Goal: Check status: Check status

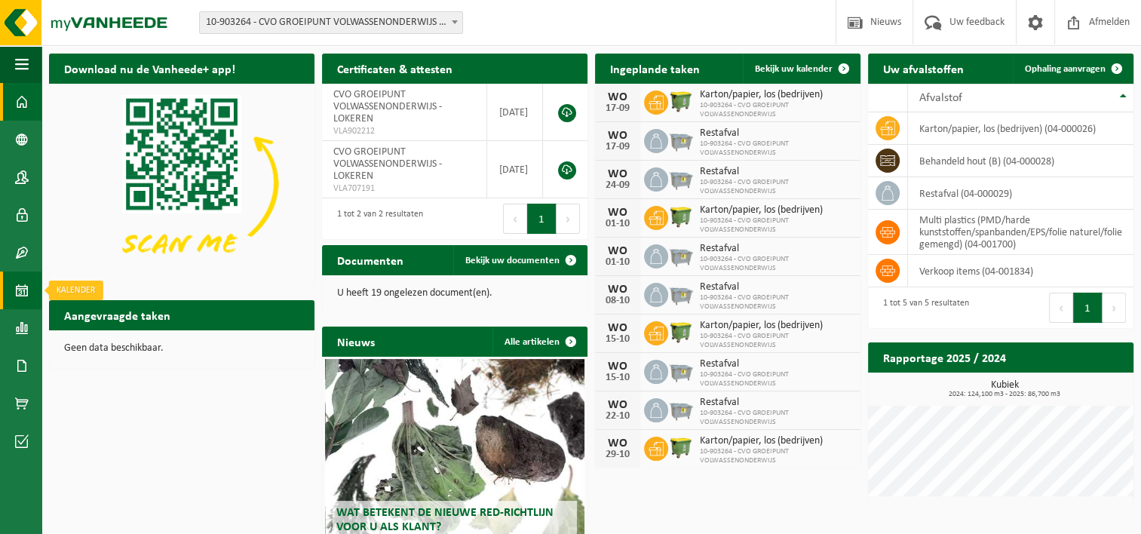
click at [25, 290] on span at bounding box center [22, 290] width 14 height 38
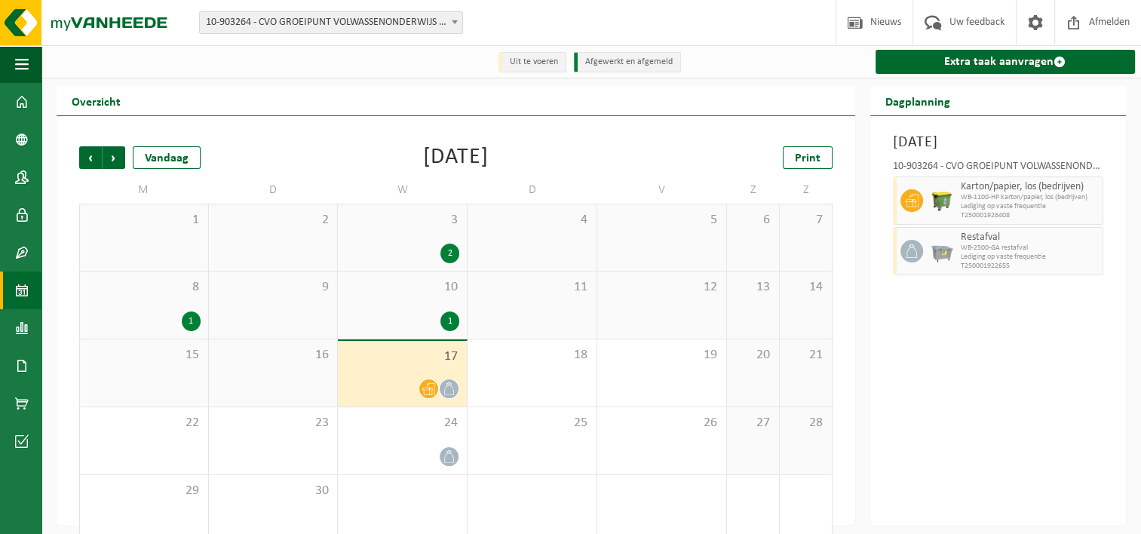
click at [422, 392] on icon at bounding box center [428, 388] width 13 height 13
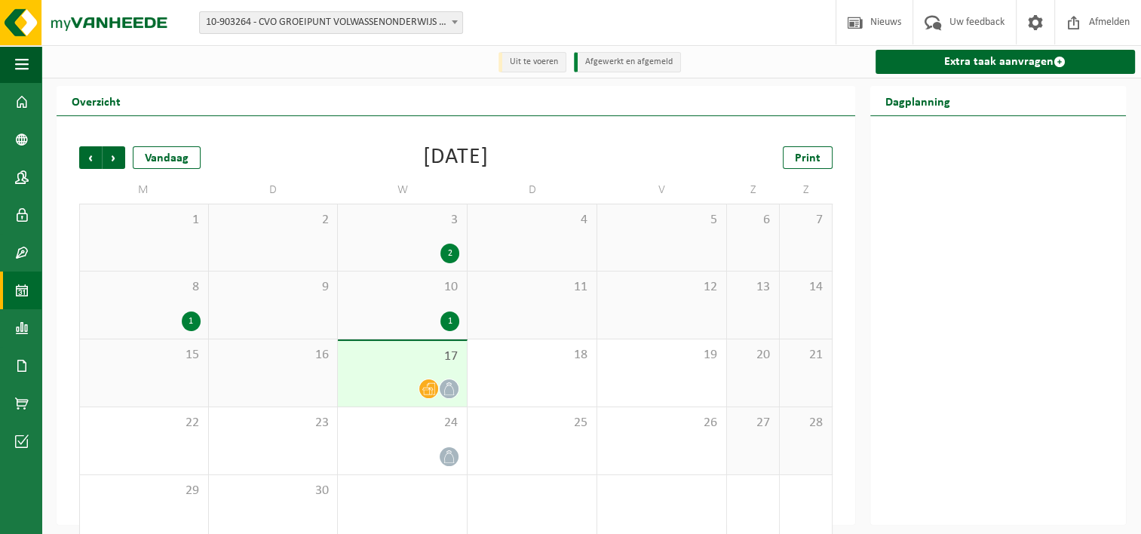
click at [452, 395] on icon at bounding box center [449, 388] width 13 height 13
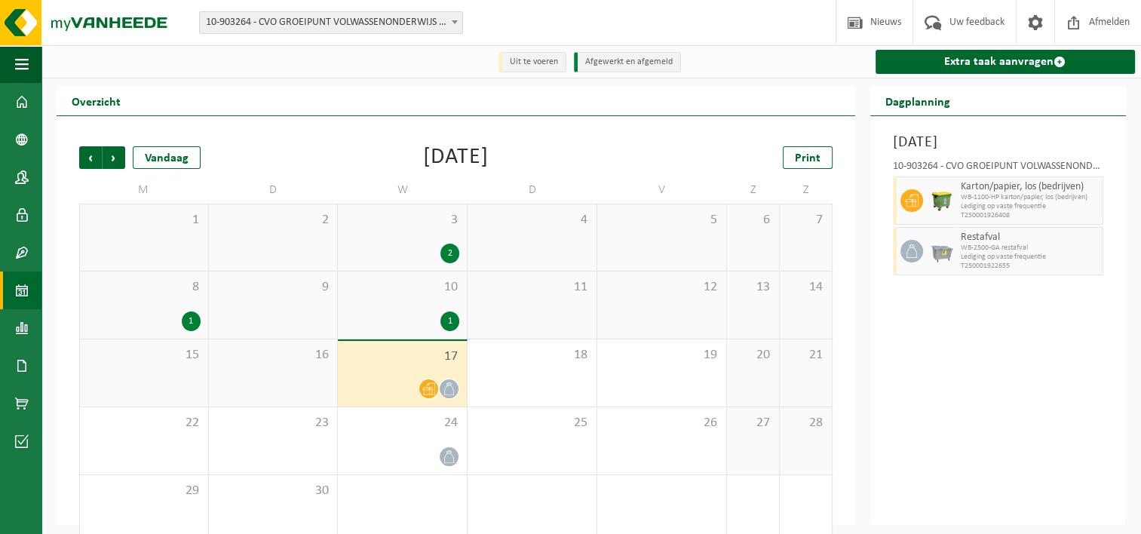
click at [401, 316] on div "1" at bounding box center [402, 321] width 114 height 20
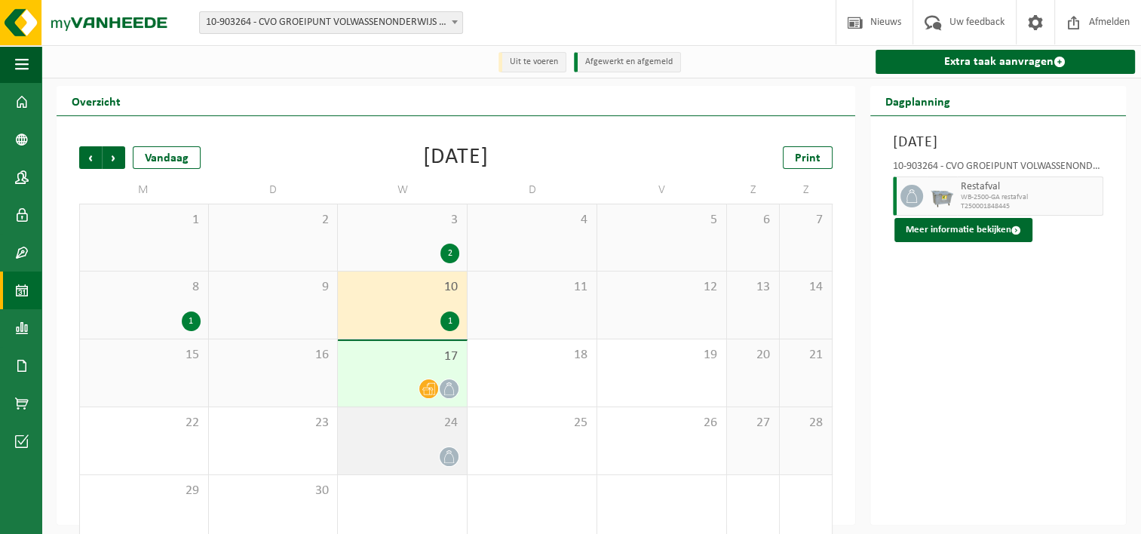
click at [394, 437] on div "24" at bounding box center [402, 440] width 129 height 67
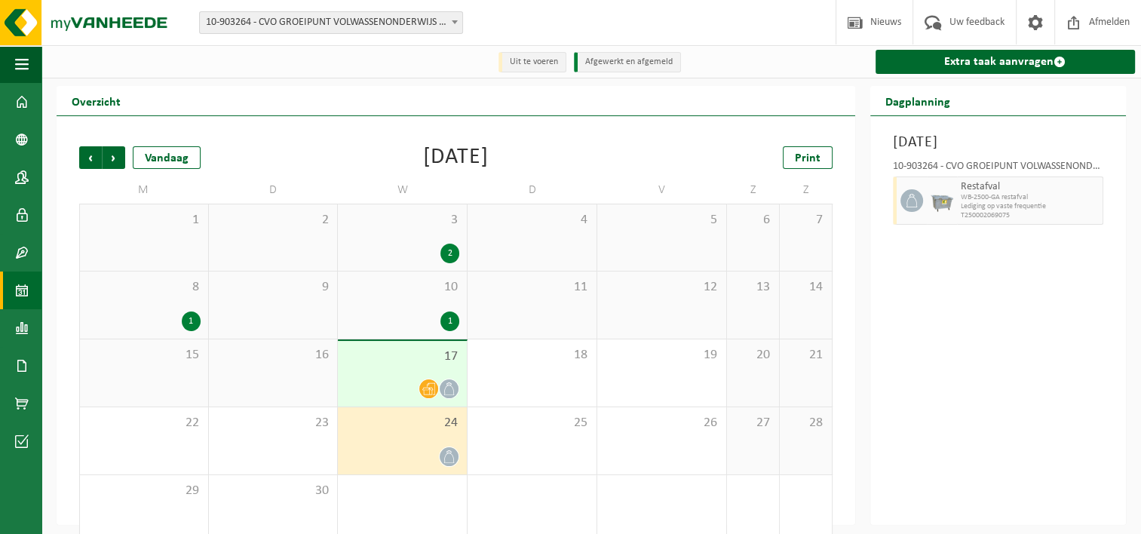
scroll to position [25, 0]
